Goal: Transaction & Acquisition: Obtain resource

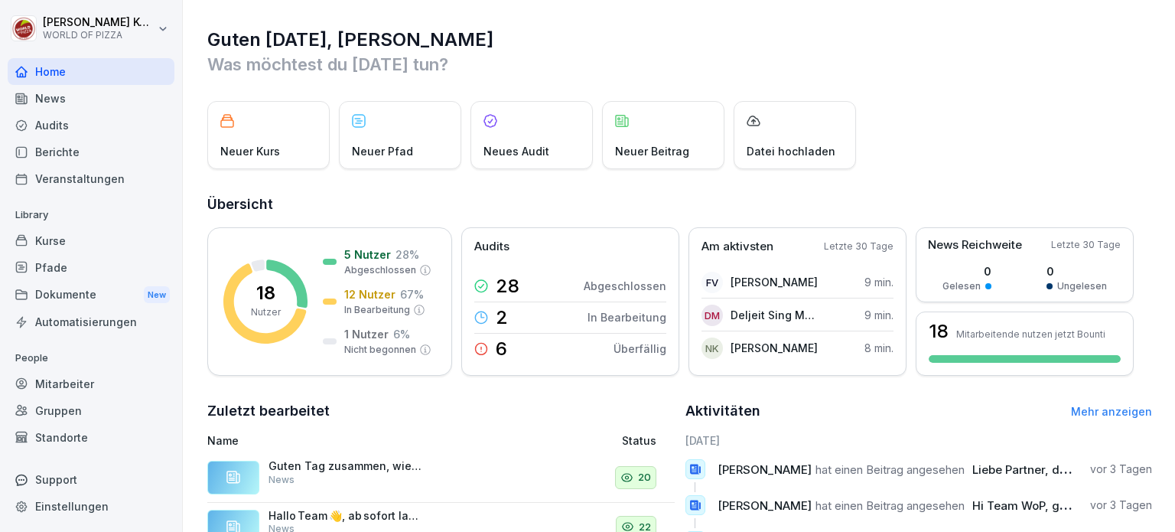
click at [68, 291] on div "Dokumente New" at bounding box center [91, 295] width 167 height 28
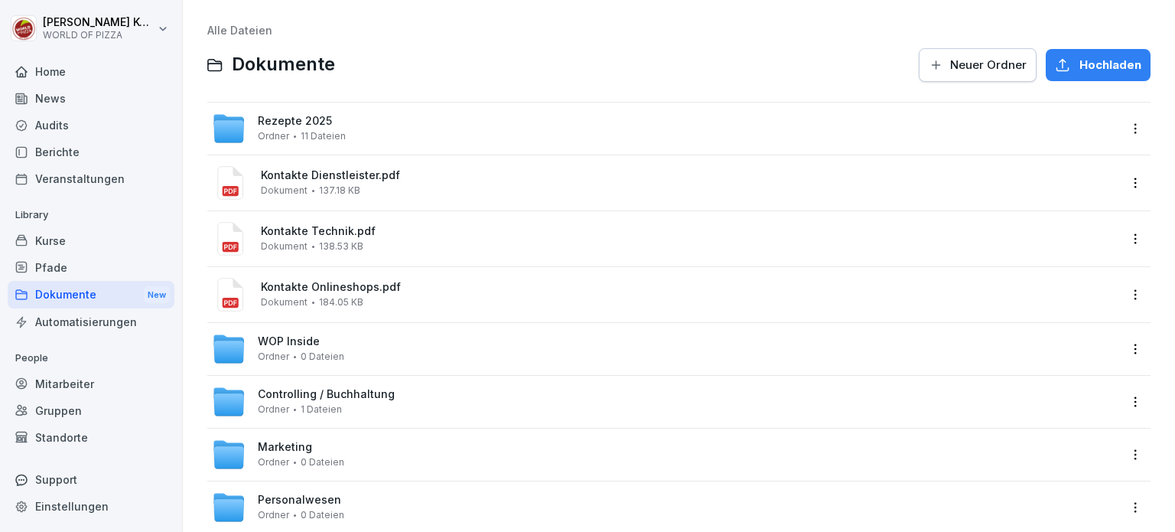
click at [325, 120] on span "Rezepte 2025" at bounding box center [295, 121] width 74 height 13
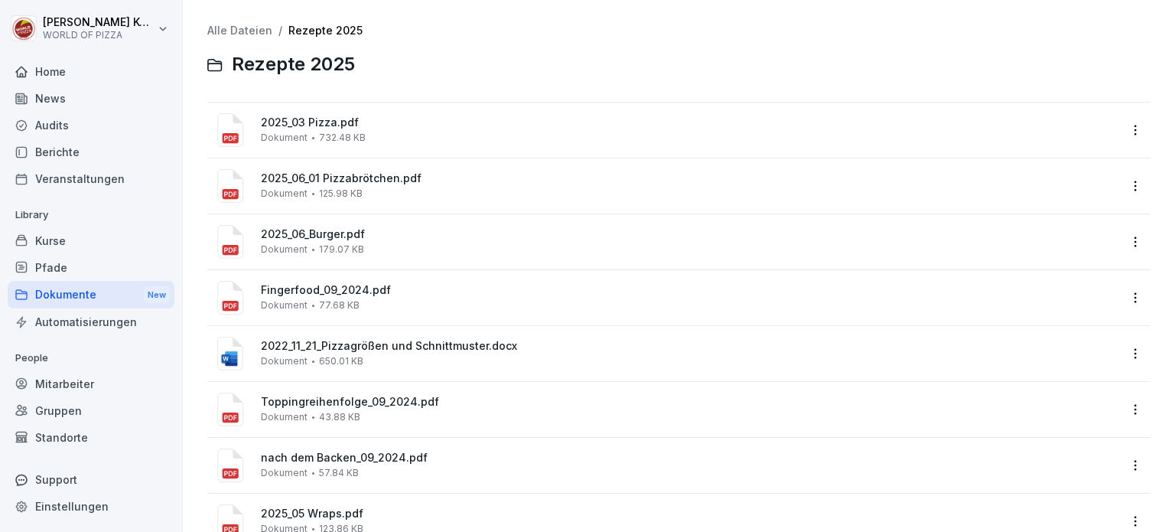
click at [378, 243] on div "2025_06_Burger.pdf Dokument 179.07 KB" at bounding box center [689, 241] width 857 height 27
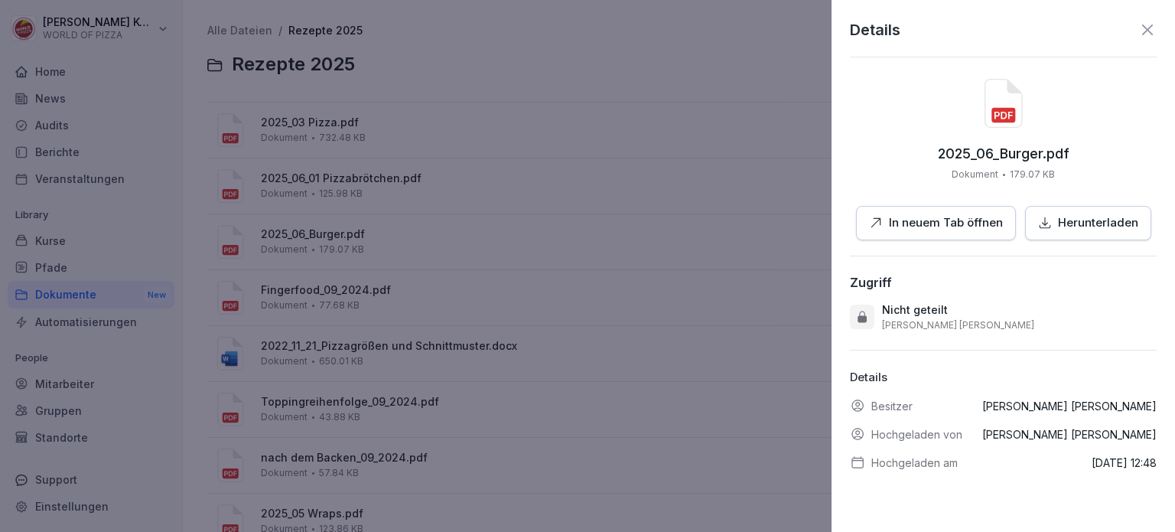
click at [515, 65] on div at bounding box center [587, 266] width 1175 height 532
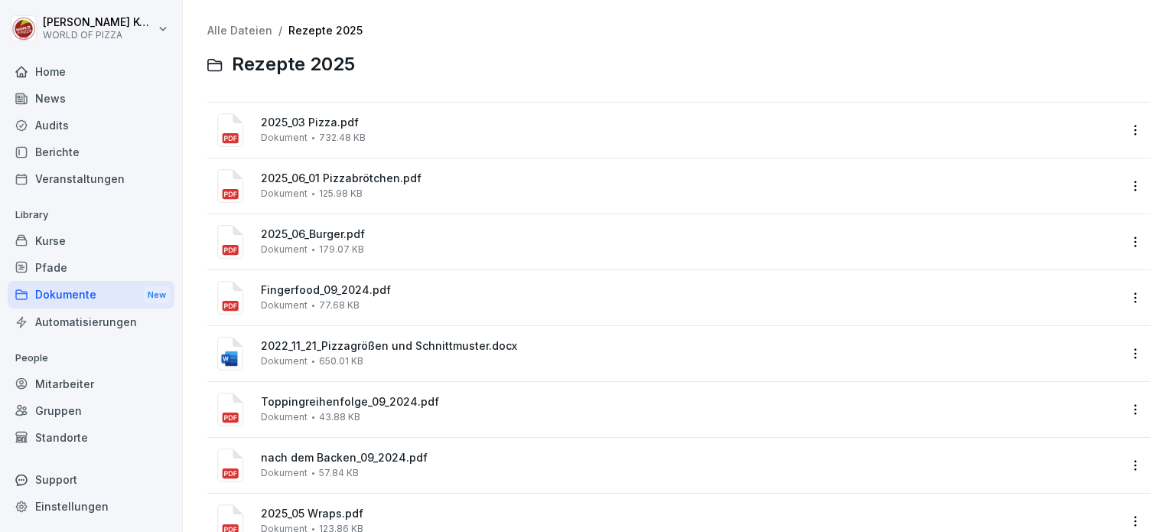
click at [428, 190] on div "2025_06_01 Pizzabrötchen.pdf Dokument 125.98 KB" at bounding box center [689, 185] width 857 height 27
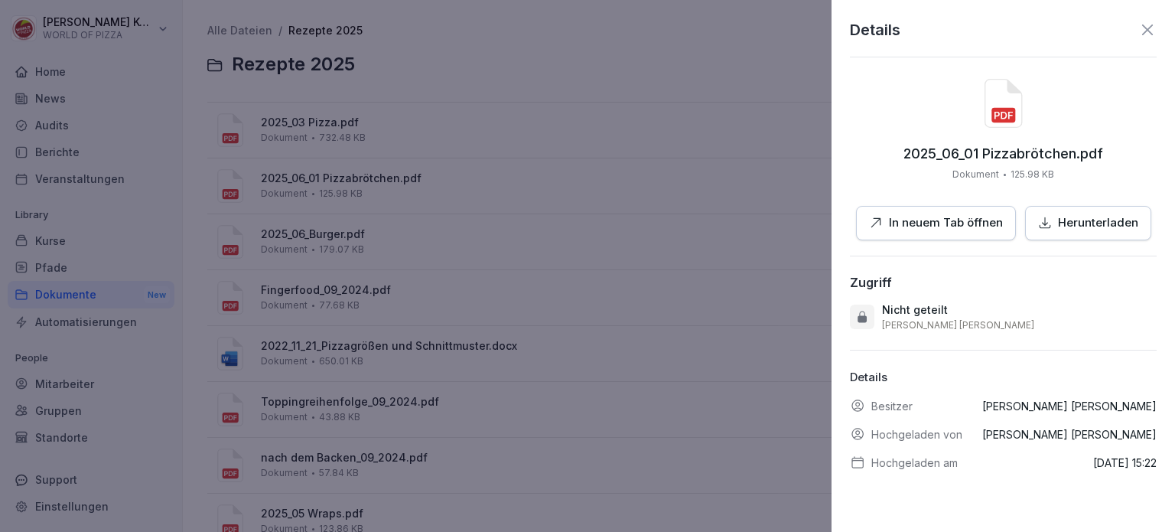
click at [945, 223] on p "In neuem Tab öffnen" at bounding box center [946, 223] width 114 height 18
click at [569, 73] on div at bounding box center [587, 266] width 1175 height 532
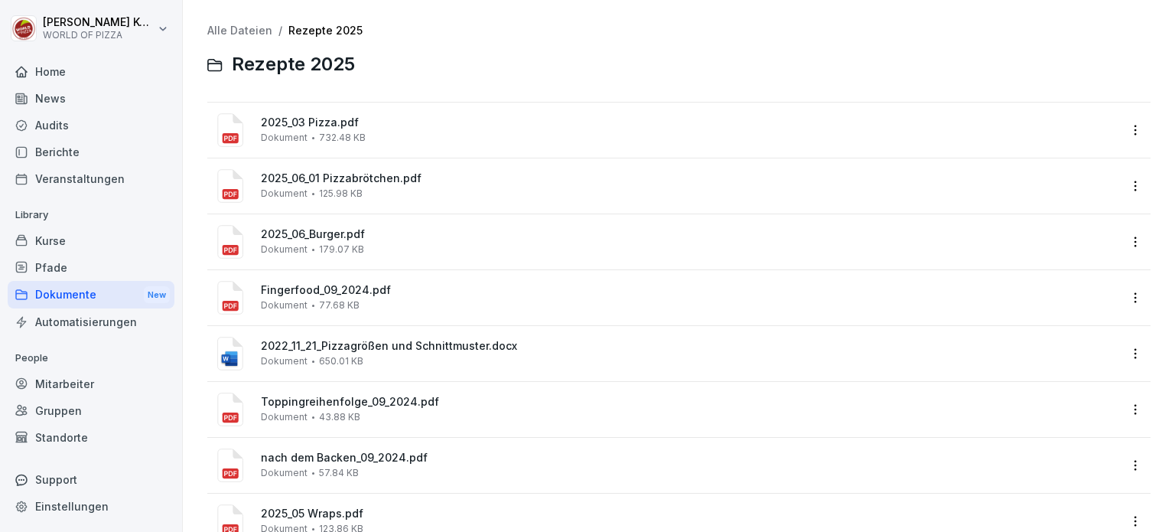
click at [416, 302] on div "Fingerfood_09_2024.pdf Dokument 77.68 KB" at bounding box center [689, 297] width 857 height 27
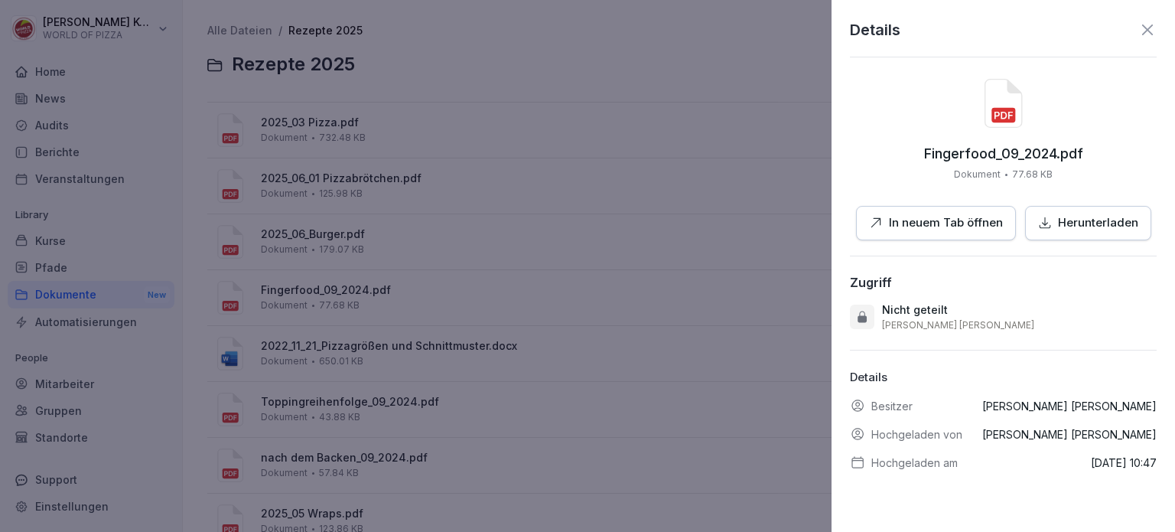
click at [922, 221] on p "In neuem Tab öffnen" at bounding box center [946, 223] width 114 height 18
click at [545, 98] on div at bounding box center [587, 266] width 1175 height 532
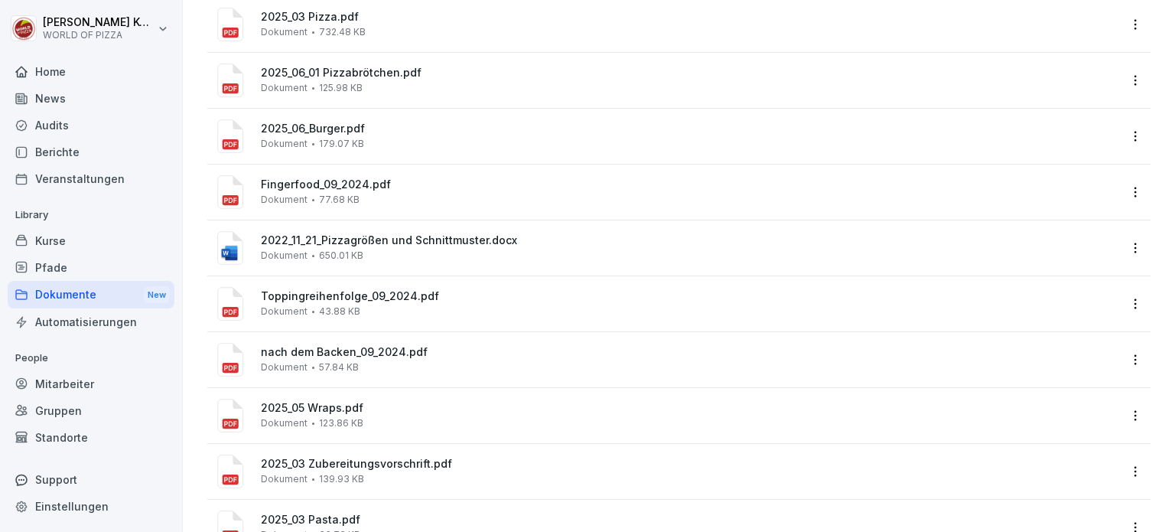
scroll to position [153, 0]
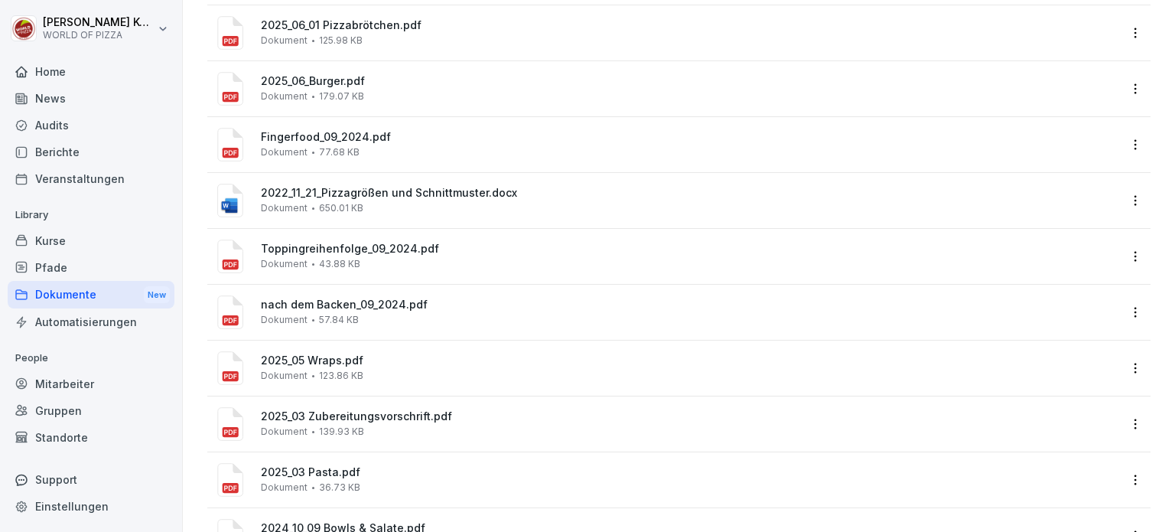
click at [463, 305] on span "nach dem Backen_09_2024.pdf" at bounding box center [689, 304] width 857 height 13
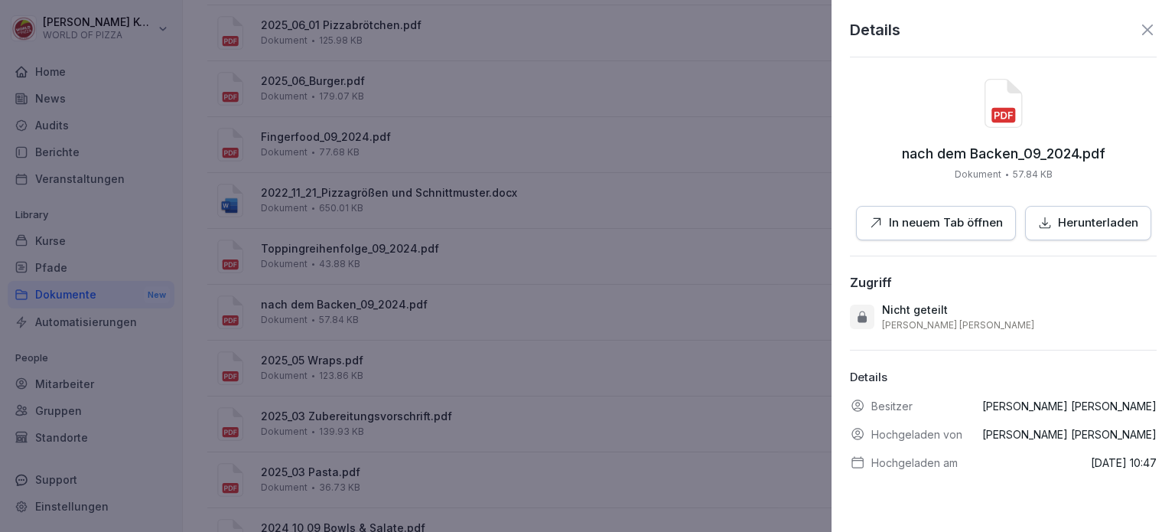
click at [939, 216] on p "In neuem Tab öffnen" at bounding box center [946, 223] width 114 height 18
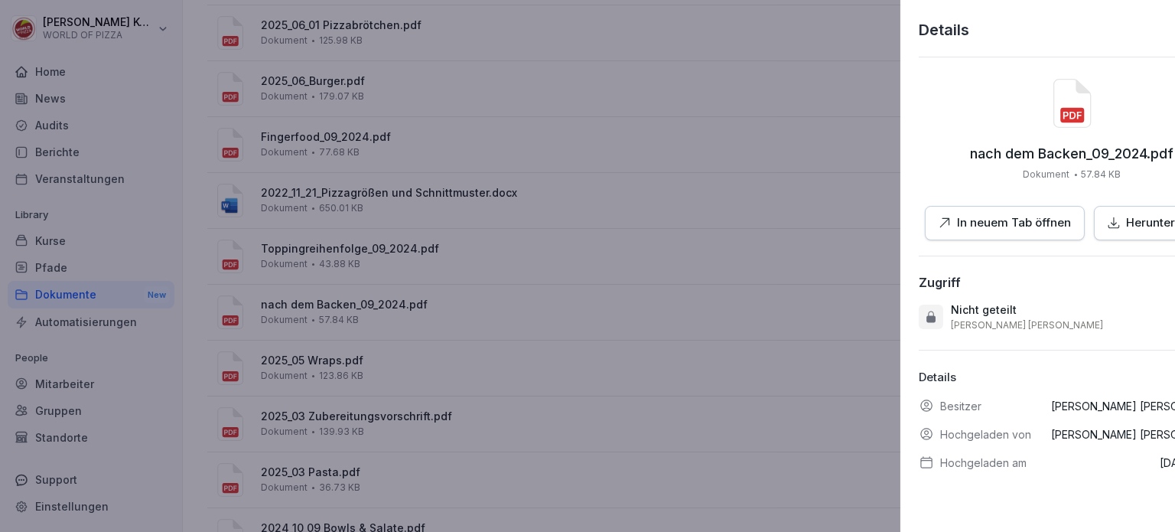
click at [463, 46] on div at bounding box center [587, 266] width 1175 height 532
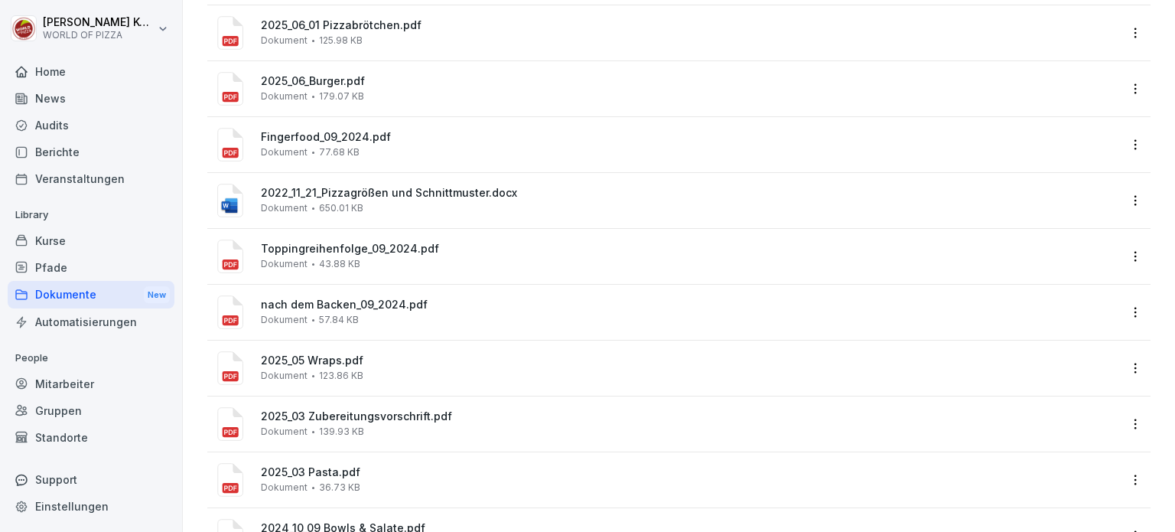
click at [64, 297] on div "Dokumente New" at bounding box center [91, 295] width 167 height 28
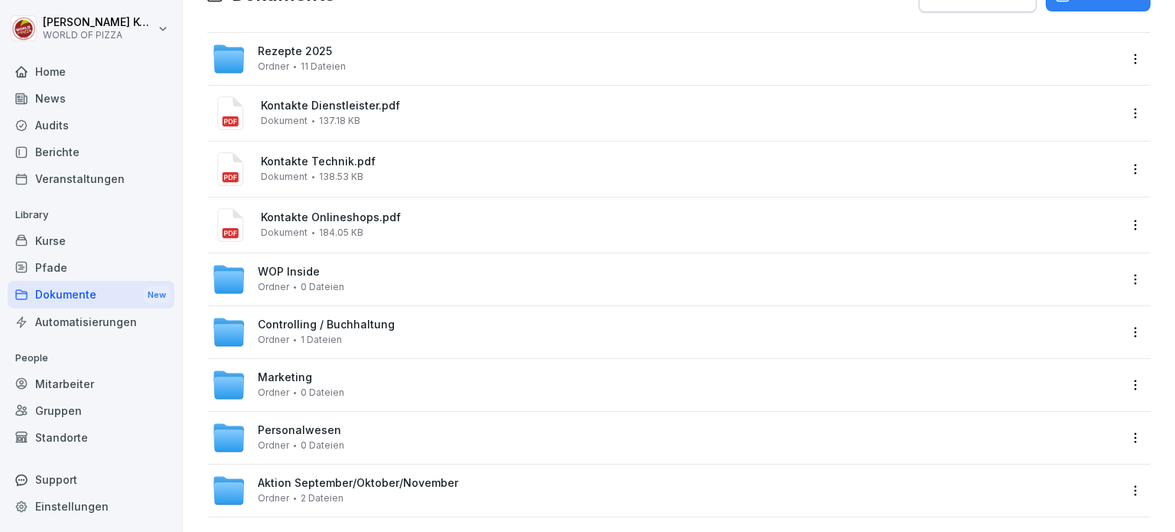
scroll to position [92, 0]
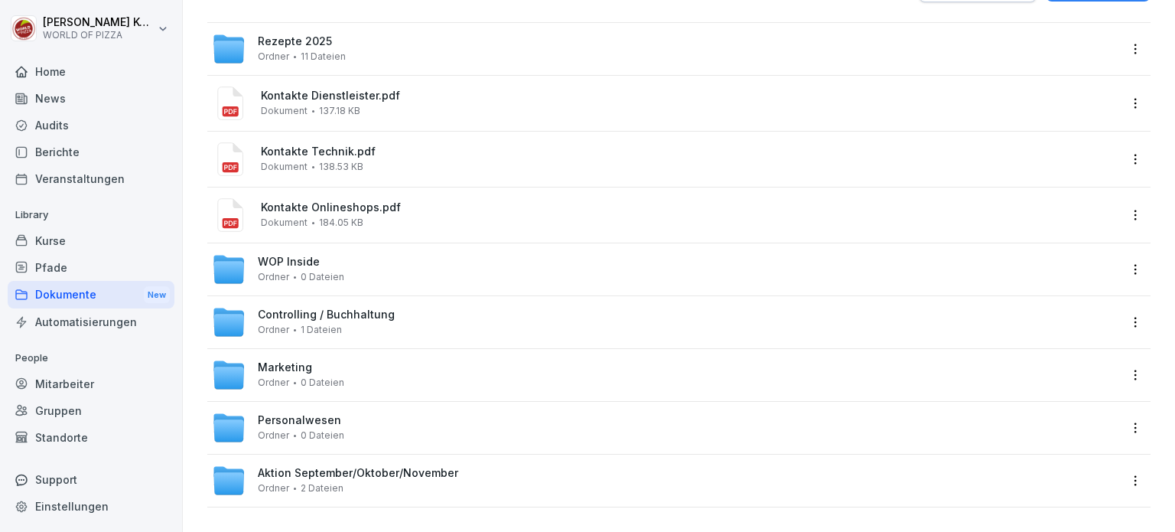
click at [349, 467] on span "Aktion September/Oktober/November" at bounding box center [358, 473] width 200 height 13
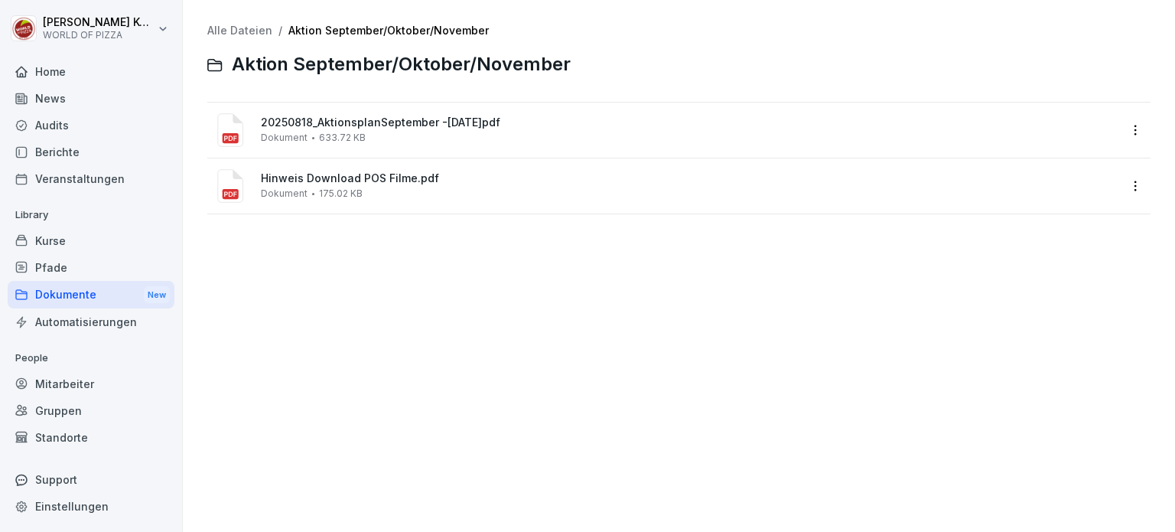
click at [407, 122] on span "20250818_AktionsplanSeptember -[DATE]pdf" at bounding box center [689, 122] width 857 height 13
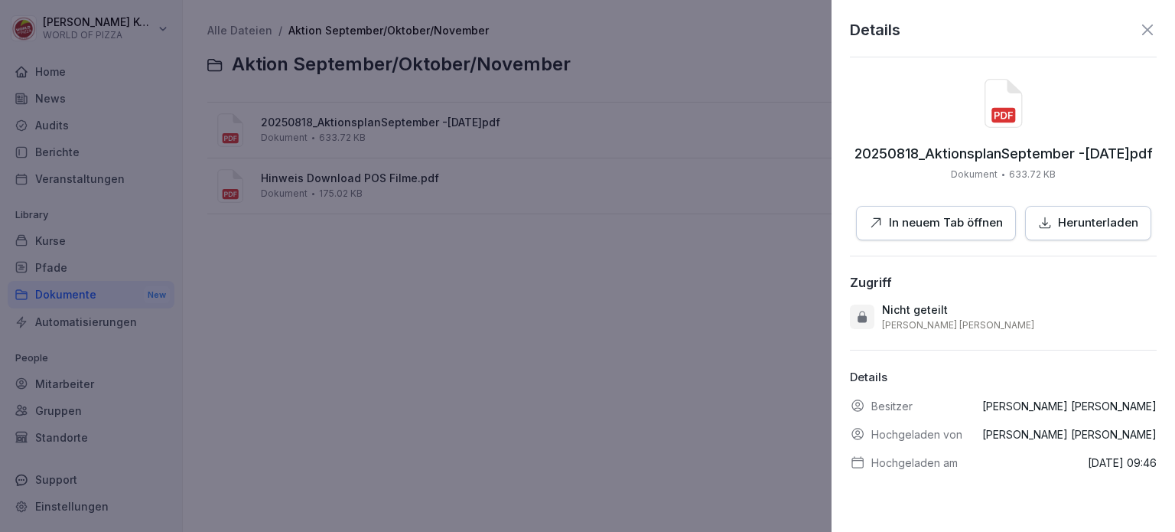
click at [904, 223] on p "In neuem Tab öffnen" at bounding box center [946, 223] width 114 height 18
